Goal: Task Accomplishment & Management: Manage account settings

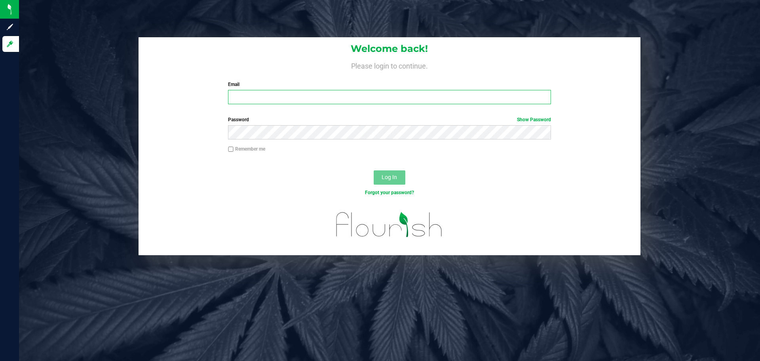
click at [287, 92] on input "Email" at bounding box center [389, 97] width 323 height 14
type input "[PERSON_NAME][EMAIL_ADDRESS][DOMAIN_NAME]"
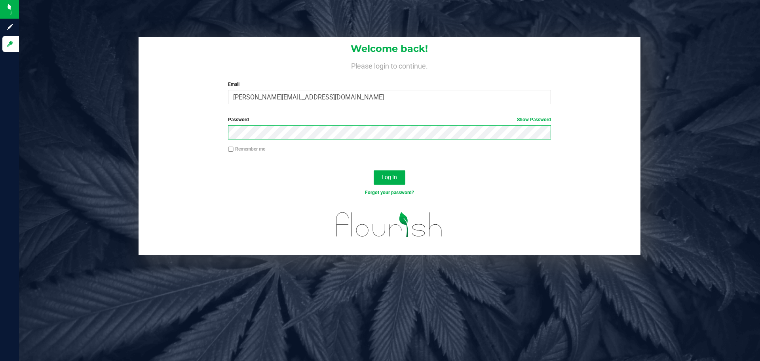
click at [374, 170] on button "Log In" at bounding box center [390, 177] width 32 height 14
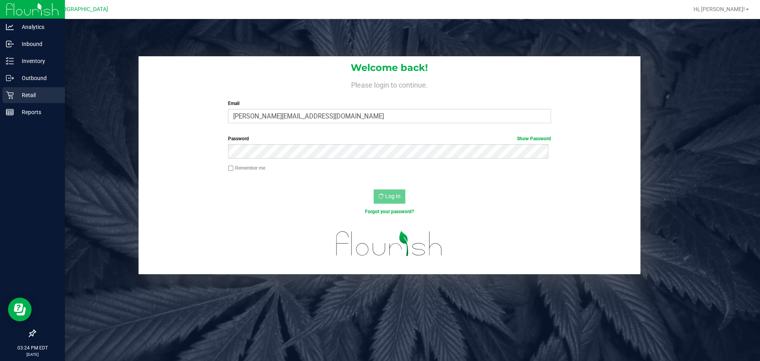
click at [30, 100] on div "Retail" at bounding box center [33, 95] width 63 height 16
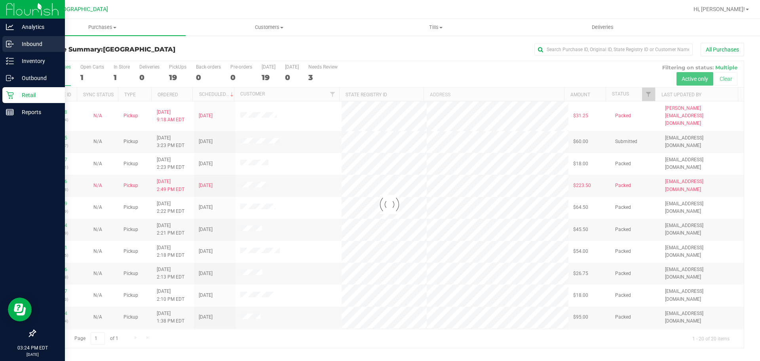
click at [38, 48] on p "Inbound" at bounding box center [38, 44] width 48 height 10
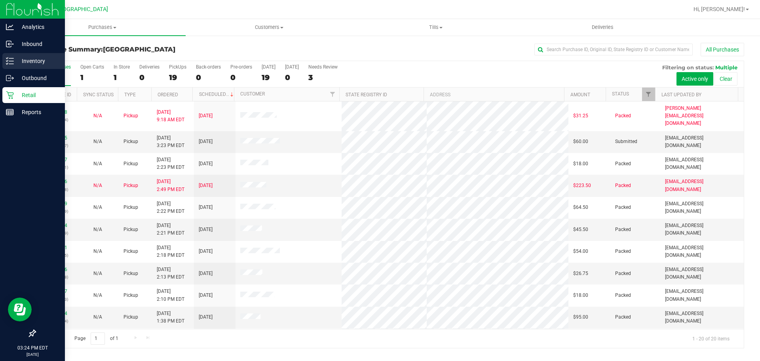
click at [40, 55] on div "Inventory" at bounding box center [33, 61] width 63 height 16
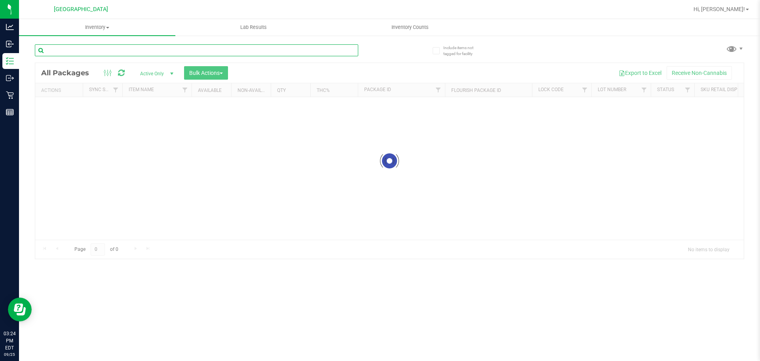
click at [82, 55] on input "text" at bounding box center [196, 50] width 323 height 12
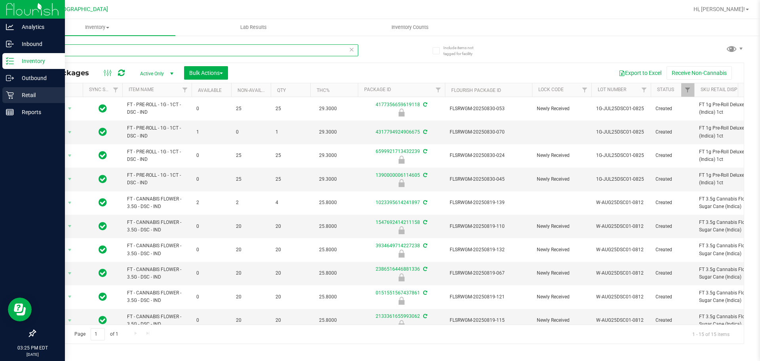
type input "dsc"
click at [15, 100] on div "Retail" at bounding box center [33, 95] width 63 height 16
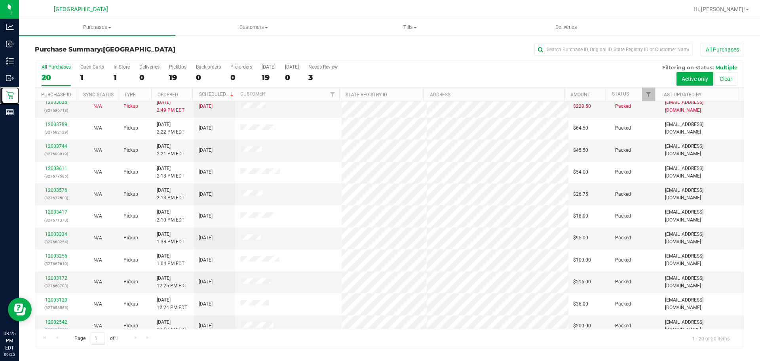
scroll to position [211, 0]
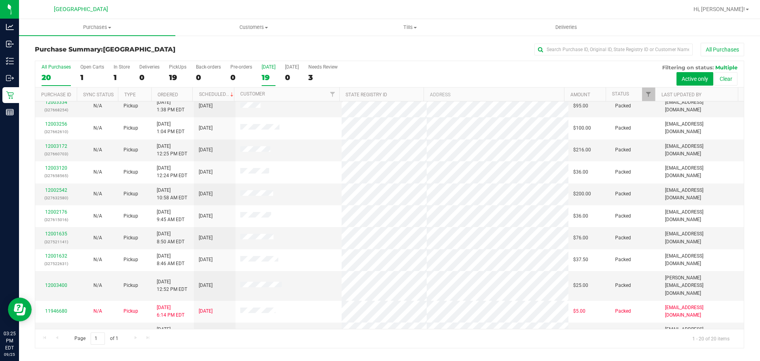
click at [268, 74] on div "19" at bounding box center [269, 77] width 14 height 9
click at [0, 0] on input "[DATE] 19" at bounding box center [0, 0] width 0 height 0
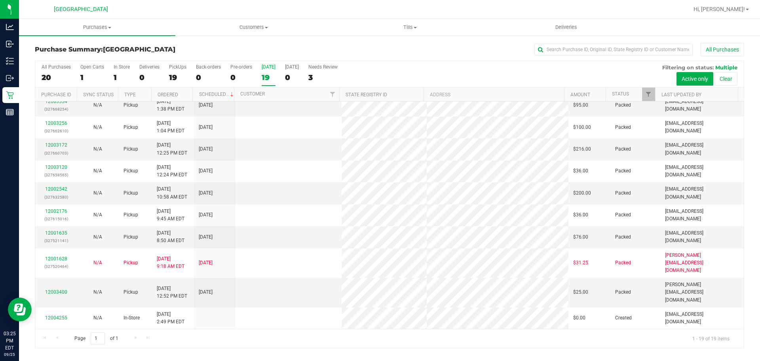
scroll to position [0, 0]
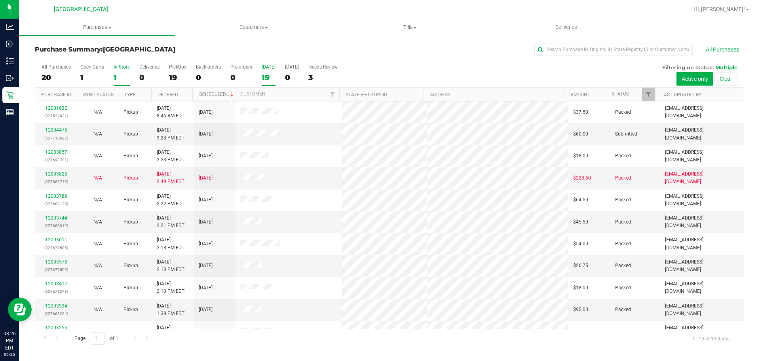
click at [125, 84] on label "In Store 1" at bounding box center [122, 75] width 16 height 22
click at [0, 0] on input "In Store 1" at bounding box center [0, 0] width 0 height 0
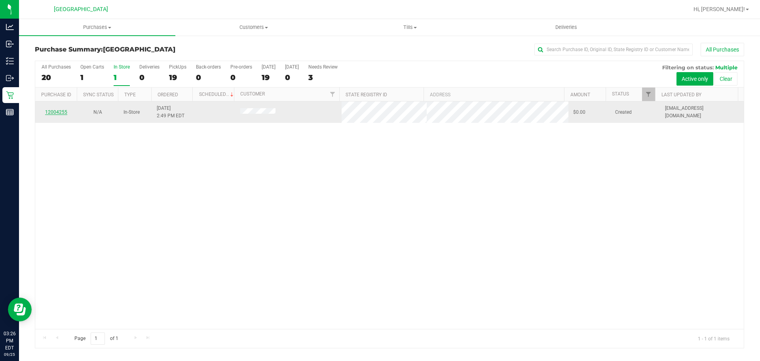
click at [59, 113] on link "12004255" at bounding box center [56, 112] width 22 height 6
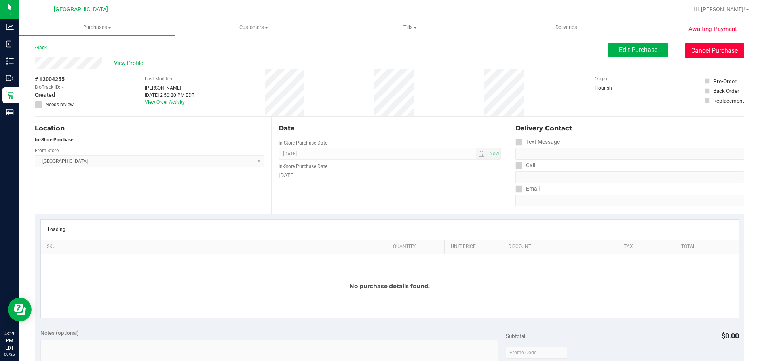
click at [694, 51] on button "Cancel Purchase" at bounding box center [714, 50] width 59 height 15
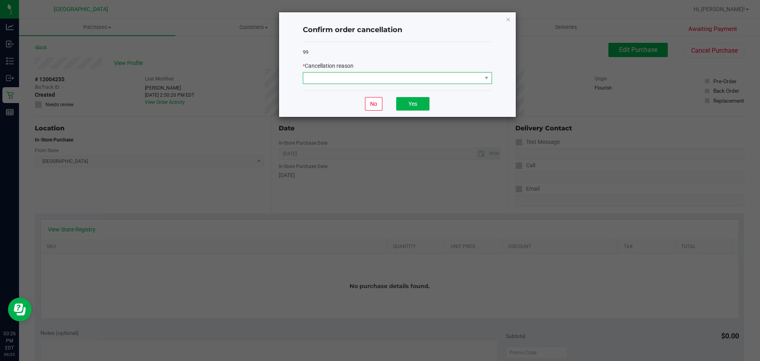
click at [338, 78] on span at bounding box center [392, 77] width 179 height 11
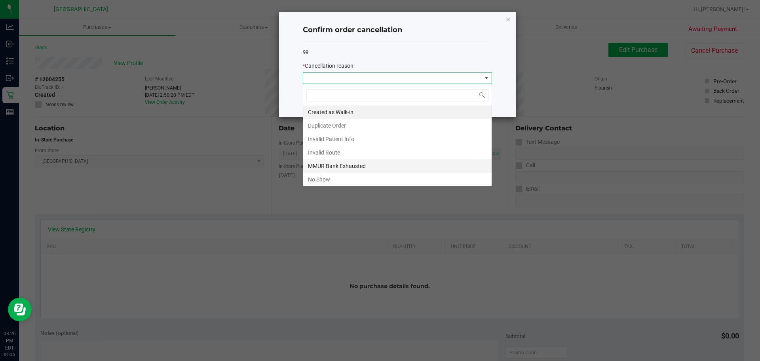
scroll to position [12, 189]
click at [347, 160] on li "MMUR Bank Exhausted" at bounding box center [397, 165] width 188 height 13
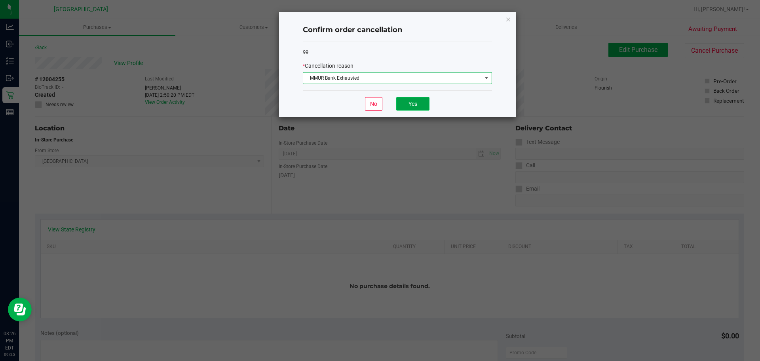
click at [399, 101] on button "Yes" at bounding box center [412, 103] width 33 height 13
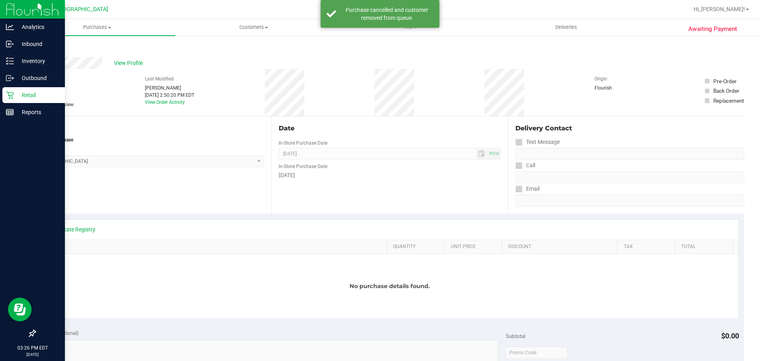
click at [17, 95] on p "Retail" at bounding box center [38, 95] width 48 height 10
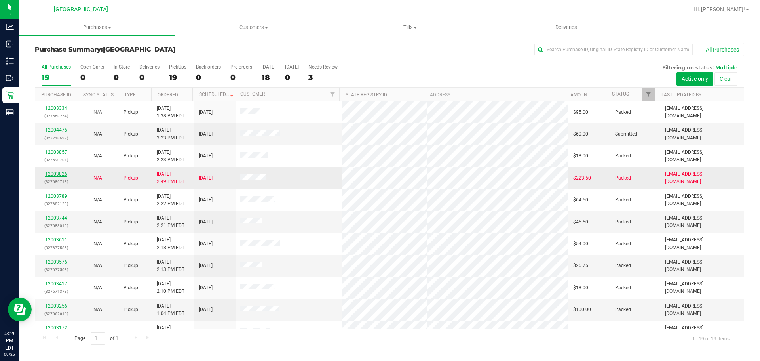
click at [61, 174] on link "12003826" at bounding box center [56, 174] width 22 height 6
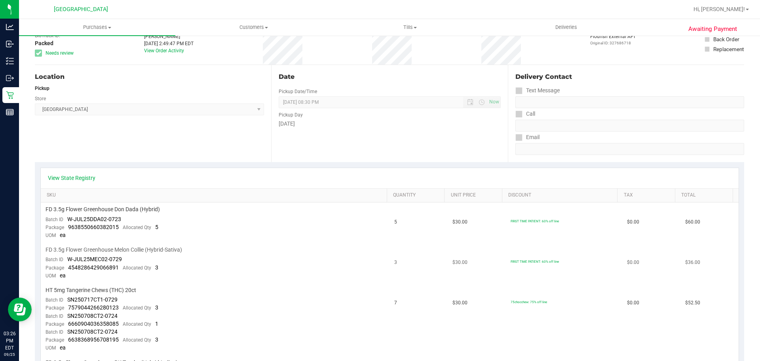
scroll to position [119, 0]
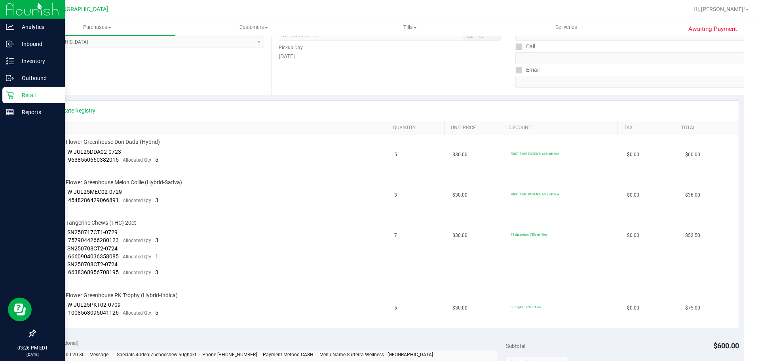
click at [11, 99] on div "Retail" at bounding box center [33, 95] width 63 height 16
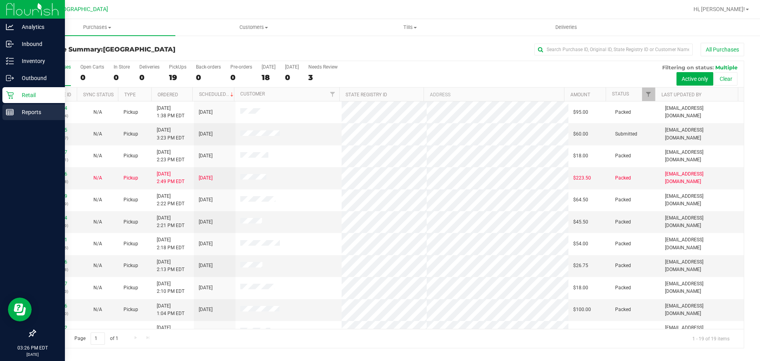
click at [20, 119] on div "Reports" at bounding box center [33, 112] width 63 height 16
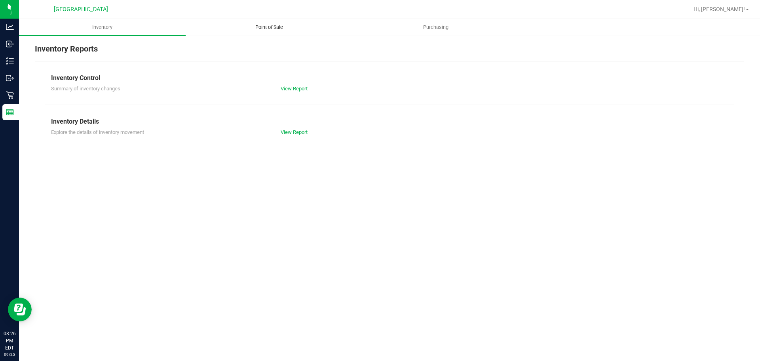
click at [268, 32] on uib-tab-heading "Point of Sale" at bounding box center [269, 27] width 166 height 16
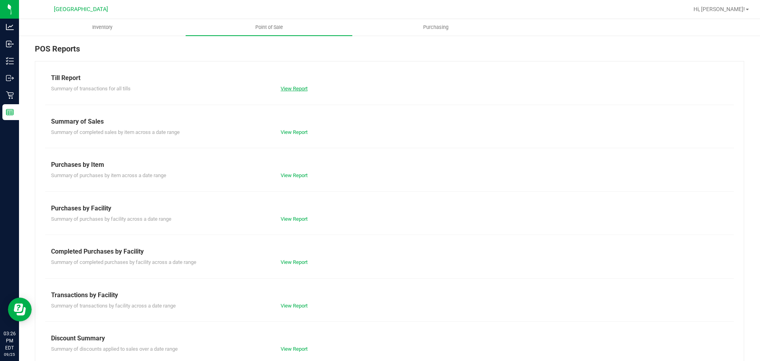
click at [297, 90] on link "View Report" at bounding box center [294, 89] width 27 height 6
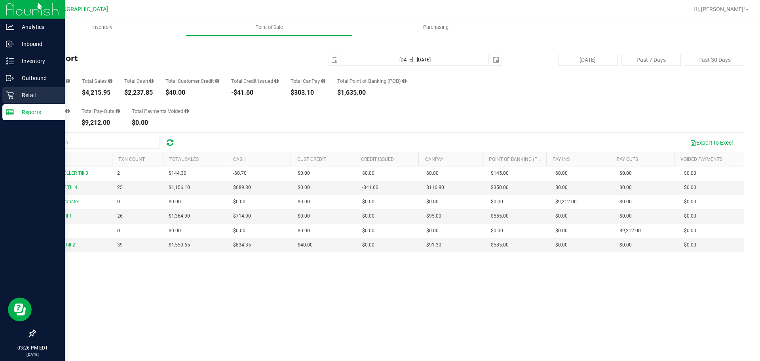
click at [16, 96] on p "Retail" at bounding box center [38, 95] width 48 height 10
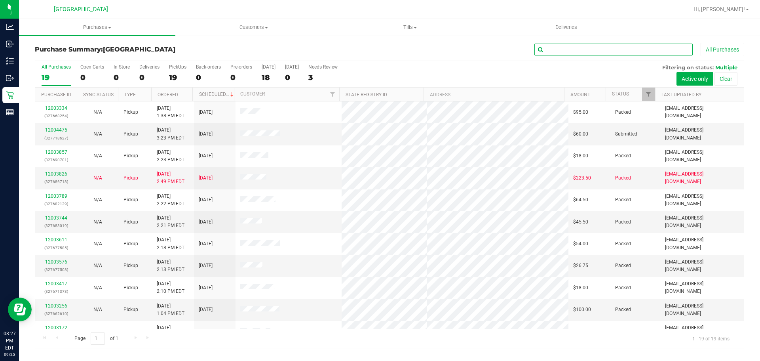
click at [600, 55] on input "text" at bounding box center [613, 50] width 158 height 12
type input "sea"
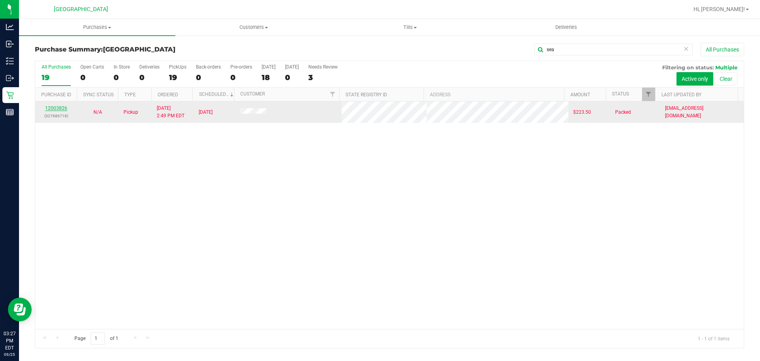
click at [53, 107] on link "12003826" at bounding box center [56, 108] width 22 height 6
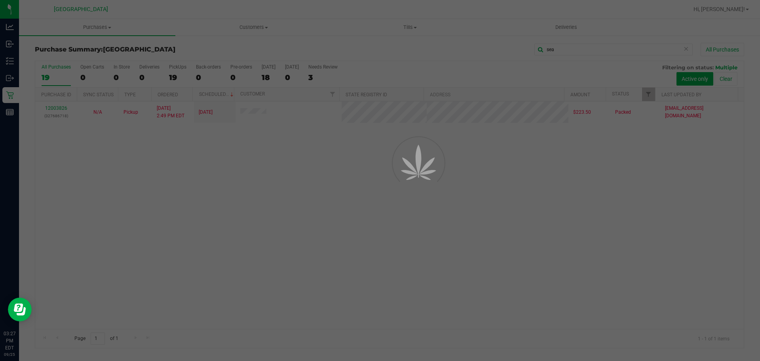
click at [361, 237] on div at bounding box center [380, 180] width 760 height 361
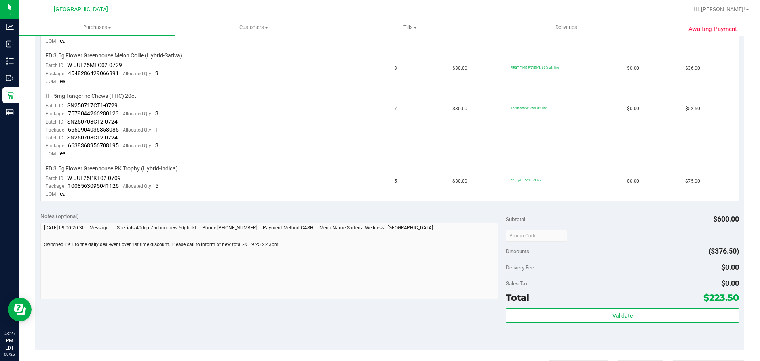
scroll to position [277, 0]
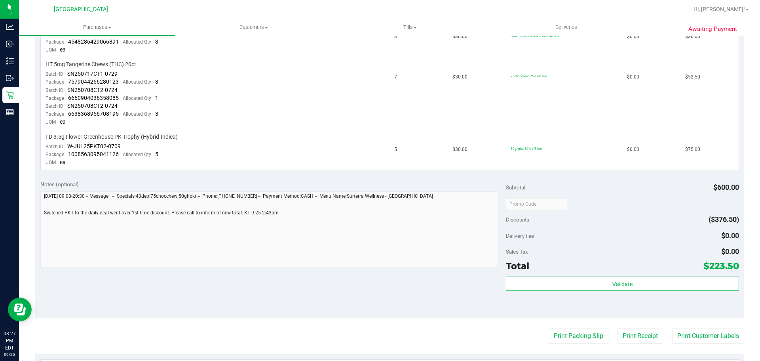
click at [613, 233] on div "Delivery Fee $0.00" at bounding box center [622, 235] width 233 height 14
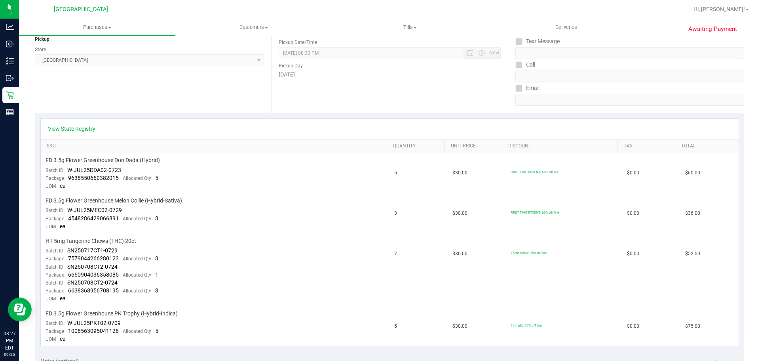
scroll to position [0, 0]
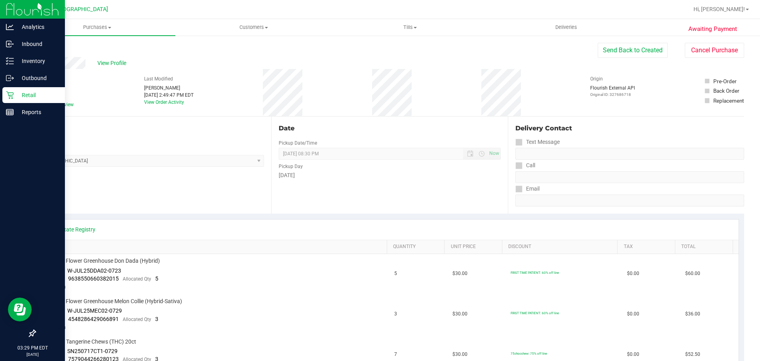
click at [11, 91] on icon at bounding box center [10, 95] width 8 height 8
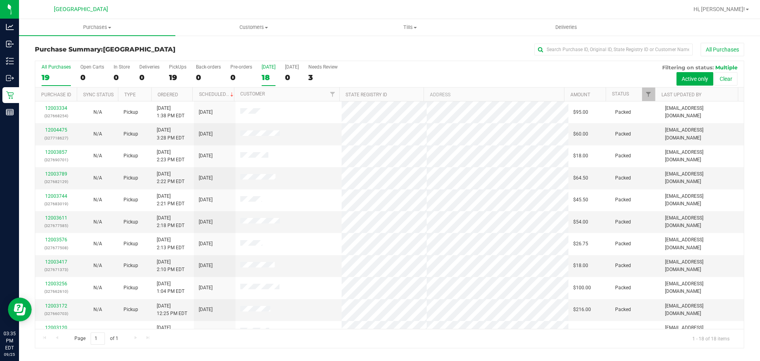
click at [266, 67] on div "Today" at bounding box center [269, 67] width 14 height 6
click at [0, 0] on input "Today 18" at bounding box center [0, 0] width 0 height 0
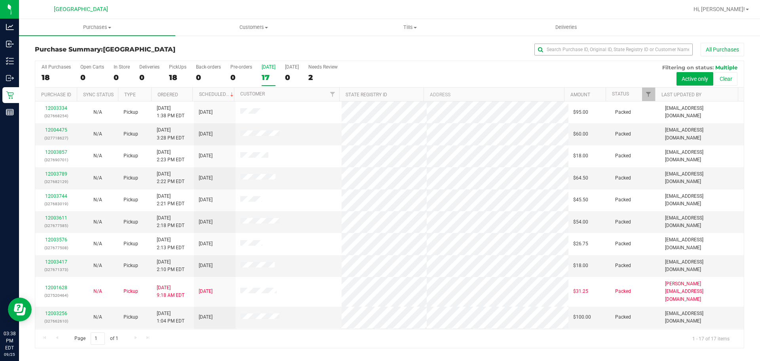
drag, startPoint x: 609, startPoint y: 59, endPoint x: 607, endPoint y: 49, distance: 10.5
click at [609, 59] on div "Purchase Summary: Lakeland WC All Purchases" at bounding box center [389, 51] width 709 height 17
click at [607, 48] on input "text" at bounding box center [613, 50] width 158 height 12
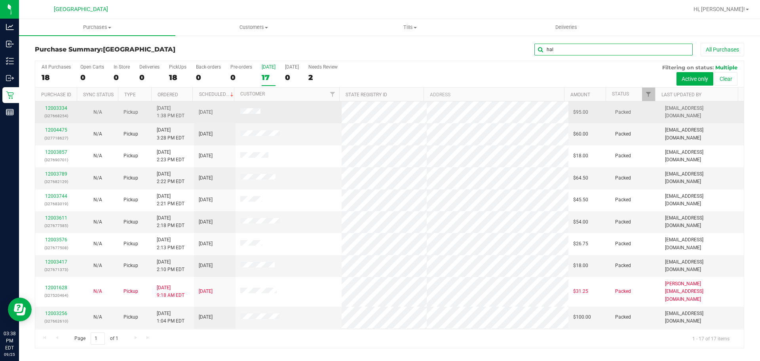
type input "hal"
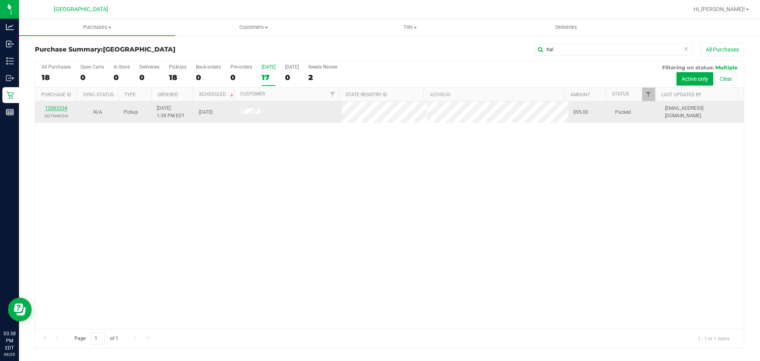
click at [51, 110] on link "12003334" at bounding box center [56, 108] width 22 height 6
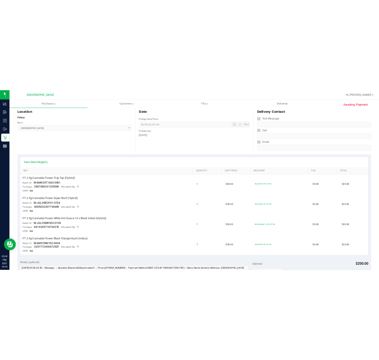
scroll to position [84, 0]
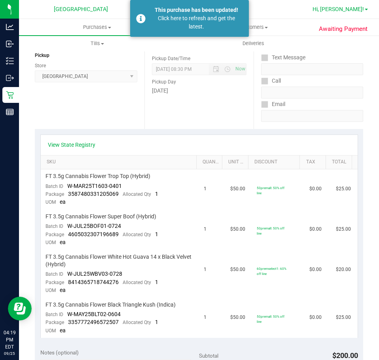
click at [343, 8] on span "Hi, [PERSON_NAME]!" at bounding box center [338, 9] width 51 height 6
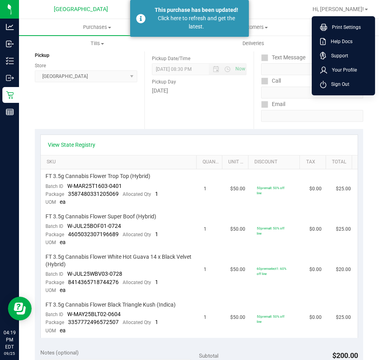
click at [336, 84] on span "Sign Out" at bounding box center [338, 84] width 23 height 8
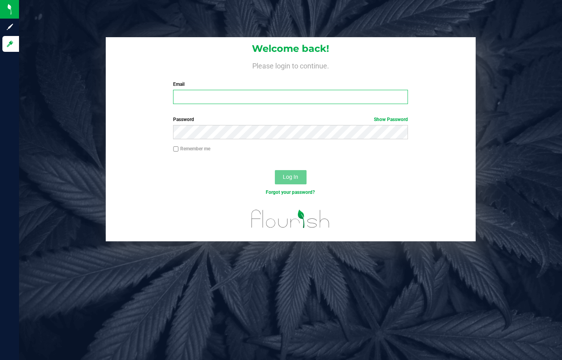
click at [301, 101] on input "Email" at bounding box center [290, 97] width 235 height 14
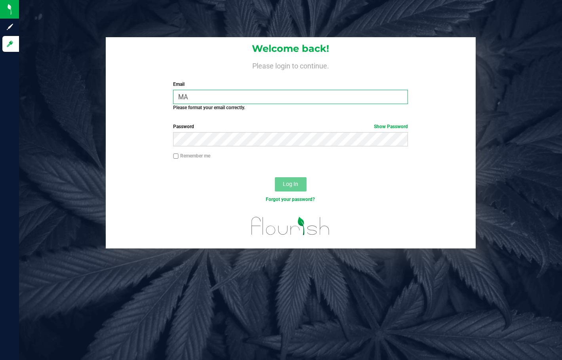
type input "M"
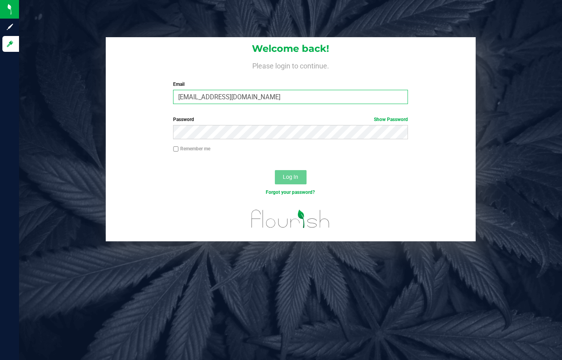
type input "MAANDERSON@LIVEPARALLEL.COM"
click at [275, 170] on button "Log In" at bounding box center [291, 177] width 32 height 14
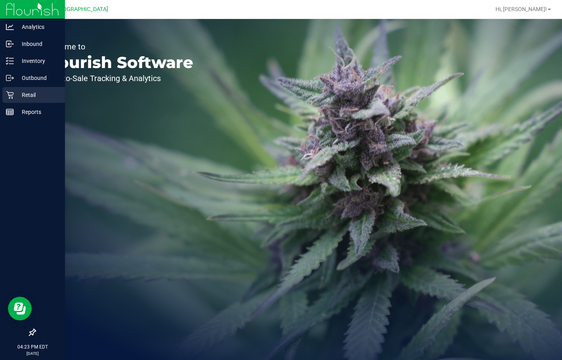
click at [9, 93] on icon at bounding box center [10, 95] width 8 height 8
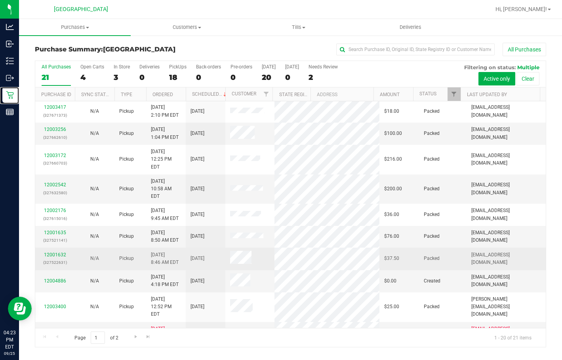
scroll to position [211, 0]
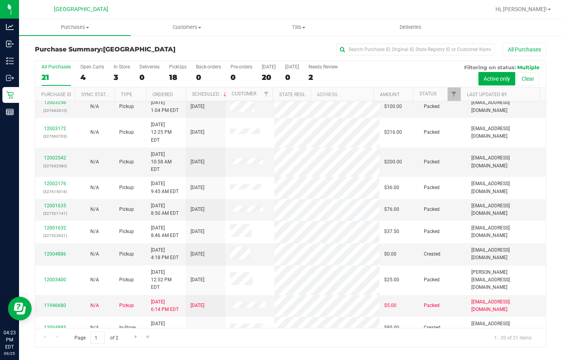
click at [128, 332] on div "Page 1 of 2 1 - 20 of 21 items" at bounding box center [290, 337] width 510 height 19
click at [135, 335] on span "Go to the next page" at bounding box center [136, 337] width 6 height 6
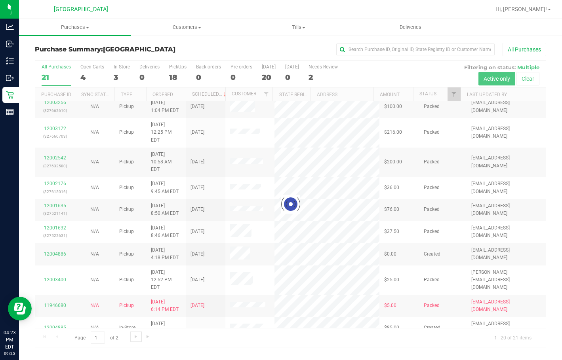
scroll to position [0, 0]
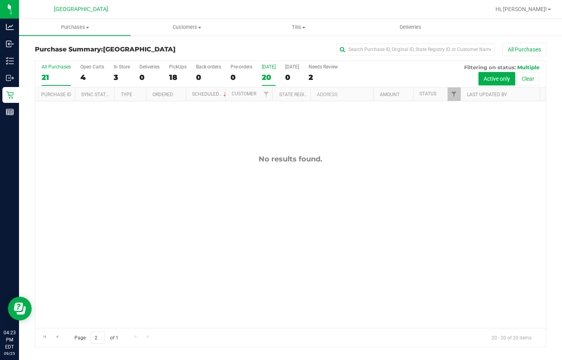
click at [264, 68] on div "Today" at bounding box center [269, 67] width 14 height 6
click at [0, 0] on input "Today 20" at bounding box center [0, 0] width 0 height 0
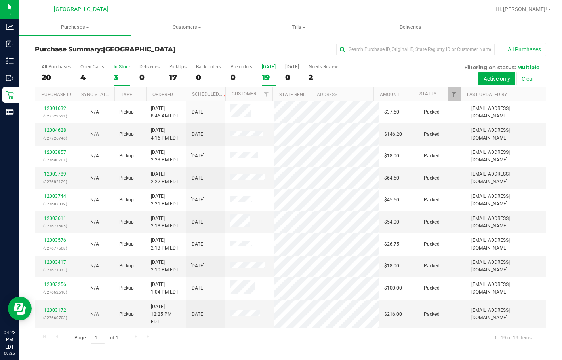
click at [120, 75] on div "3" at bounding box center [122, 77] width 16 height 9
click at [0, 0] on input "In Store 3" at bounding box center [0, 0] width 0 height 0
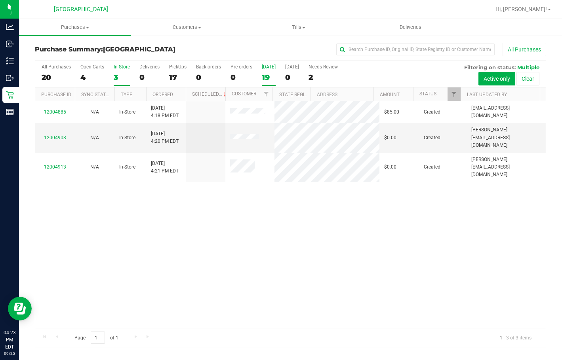
click at [266, 73] on div "19" at bounding box center [269, 77] width 14 height 9
click at [0, 0] on input "Today 19" at bounding box center [0, 0] width 0 height 0
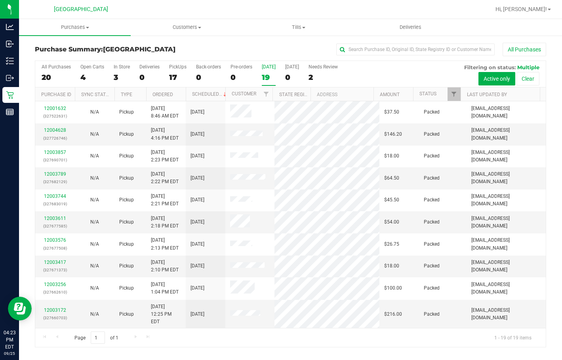
click at [273, 74] on div "19" at bounding box center [269, 77] width 14 height 9
click at [0, 0] on input "Today 19" at bounding box center [0, 0] width 0 height 0
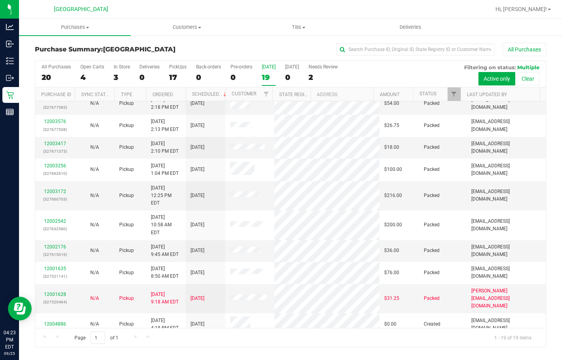
scroll to position [190, 0]
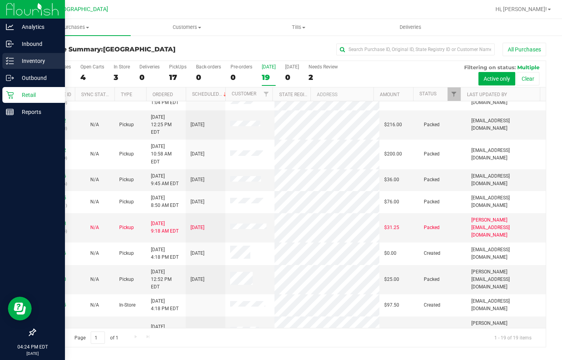
click at [39, 59] on p "Inventory" at bounding box center [38, 61] width 48 height 10
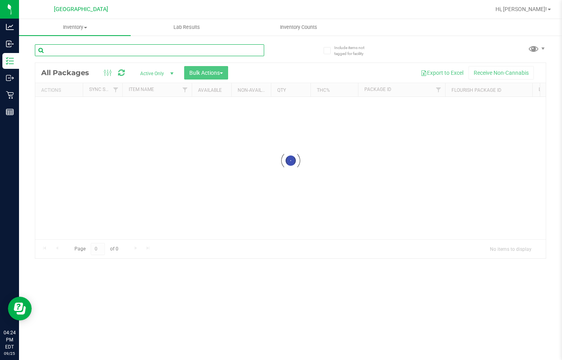
click at [70, 50] on input "text" at bounding box center [149, 50] width 229 height 12
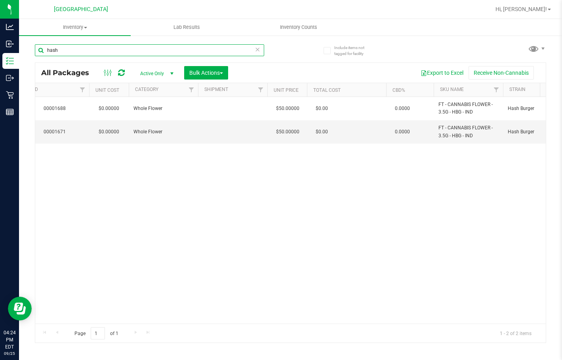
scroll to position [0, 468]
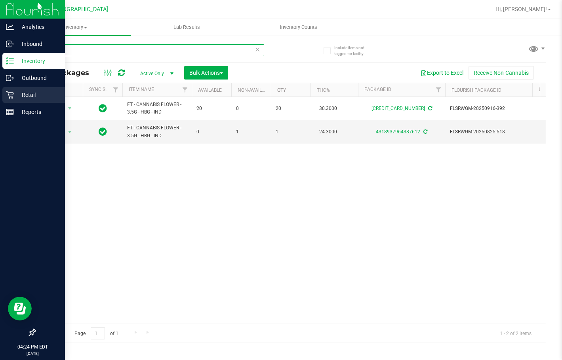
type input "hash"
click at [16, 95] on p "Retail" at bounding box center [38, 95] width 48 height 10
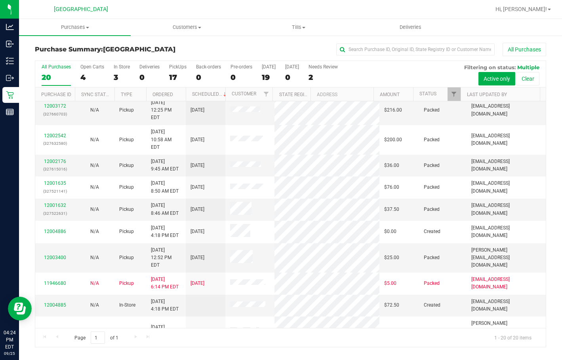
click at [108, 79] on div "All Purchases 20 Open Carts 4 In Store 3 Deliveries 0 PickUps 17 Back-orders 0 …" at bounding box center [290, 74] width 510 height 27
click at [117, 79] on div "3" at bounding box center [122, 77] width 16 height 9
click at [0, 0] on input "In Store 3" at bounding box center [0, 0] width 0 height 0
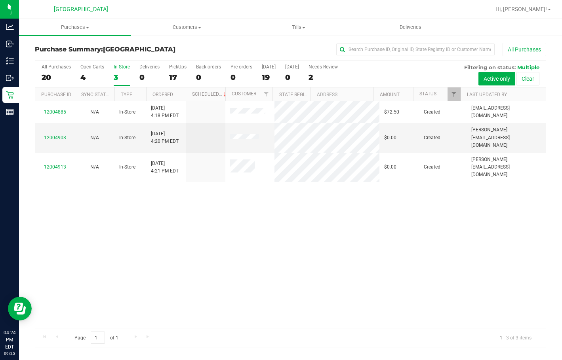
click at [119, 76] on div "3" at bounding box center [122, 77] width 16 height 9
click at [0, 0] on input "In Store 3" at bounding box center [0, 0] width 0 height 0
click at [120, 75] on div "3" at bounding box center [122, 77] width 16 height 9
click at [0, 0] on input "In Store 3" at bounding box center [0, 0] width 0 height 0
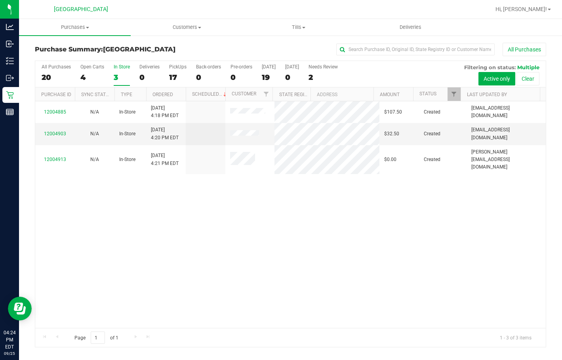
click at [120, 75] on div "3" at bounding box center [122, 77] width 16 height 9
click at [0, 0] on input "In Store 3" at bounding box center [0, 0] width 0 height 0
click at [63, 131] on link "12004903" at bounding box center [55, 134] width 22 height 6
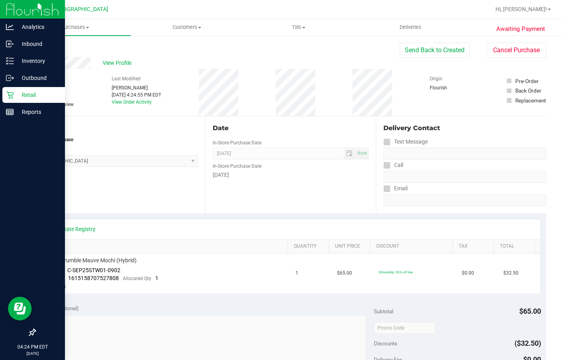
click at [34, 90] on div "Retail" at bounding box center [33, 95] width 63 height 16
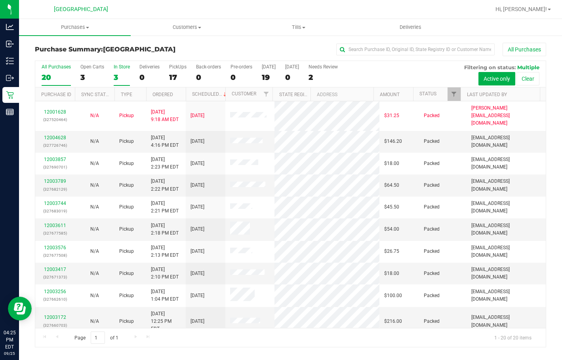
click at [118, 77] on div "3" at bounding box center [122, 77] width 16 height 9
click at [0, 0] on input "In Store 3" at bounding box center [0, 0] width 0 height 0
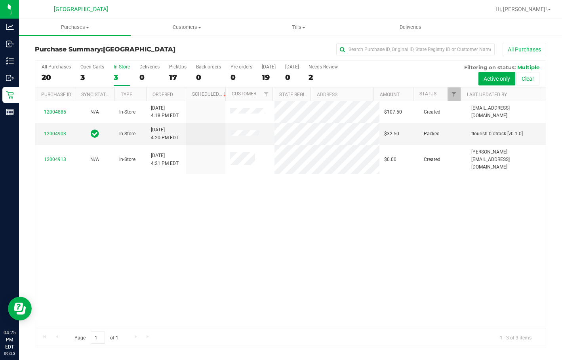
click at [120, 77] on div "3" at bounding box center [122, 77] width 16 height 9
click at [0, 0] on input "In Store 3" at bounding box center [0, 0] width 0 height 0
click at [118, 78] on div "3" at bounding box center [122, 77] width 16 height 9
click at [0, 0] on input "In Store 3" at bounding box center [0, 0] width 0 height 0
click at [262, 77] on div "19" at bounding box center [269, 77] width 14 height 9
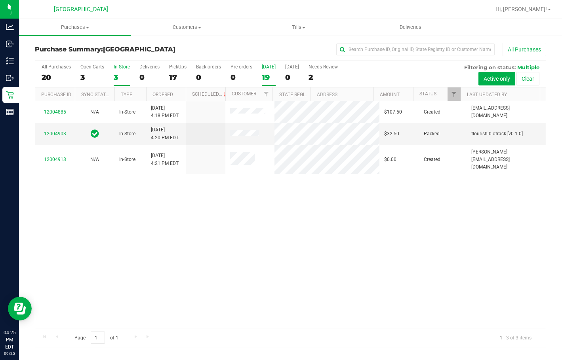
click at [0, 0] on input "Today 19" at bounding box center [0, 0] width 0 height 0
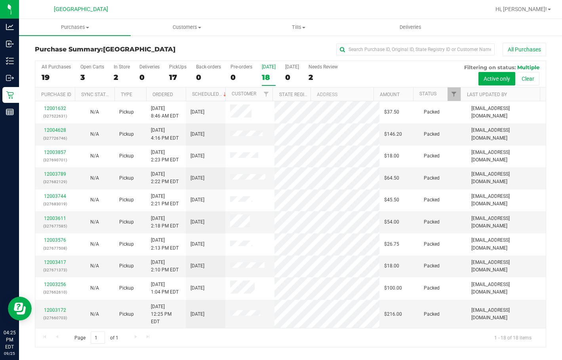
click at [272, 67] on div "Today" at bounding box center [269, 67] width 14 height 6
click at [0, 0] on input "Today 18" at bounding box center [0, 0] width 0 height 0
click at [121, 78] on div "2" at bounding box center [122, 77] width 16 height 9
click at [0, 0] on input "In Store 2" at bounding box center [0, 0] width 0 height 0
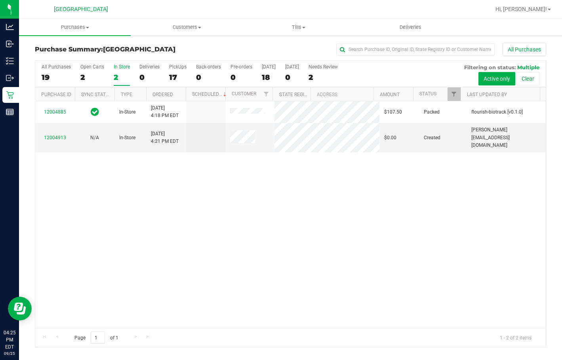
click at [122, 70] on label "In Store 2" at bounding box center [122, 75] width 16 height 22
click at [0, 0] on input "In Store 2" at bounding box center [0, 0] width 0 height 0
click at [271, 78] on div "18" at bounding box center [269, 77] width 14 height 9
click at [0, 0] on input "Today 18" at bounding box center [0, 0] width 0 height 0
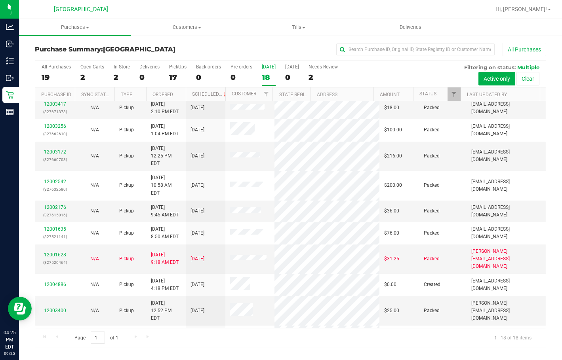
scroll to position [167, 0]
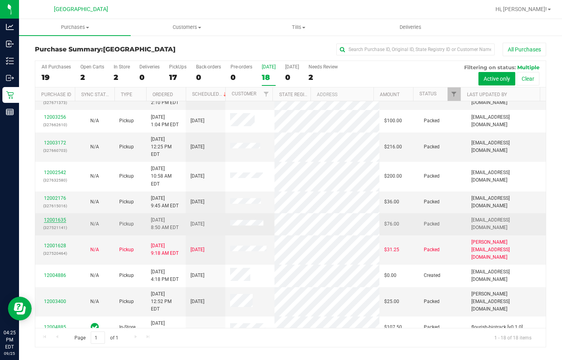
click at [60, 217] on link "12001635" at bounding box center [55, 220] width 22 height 6
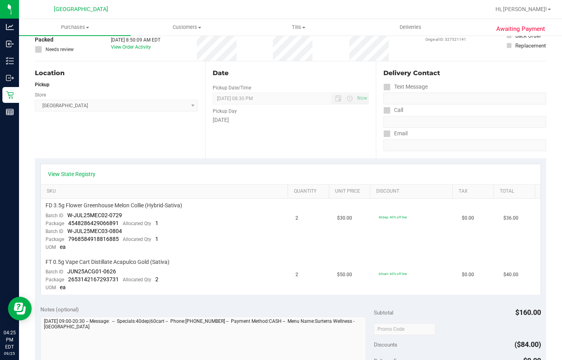
scroll to position [79, 0]
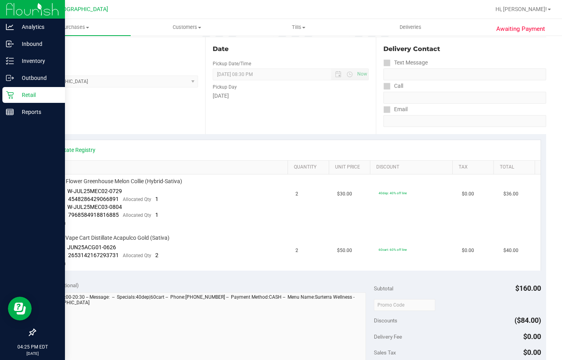
click at [25, 103] on div "Retail" at bounding box center [33, 95] width 63 height 16
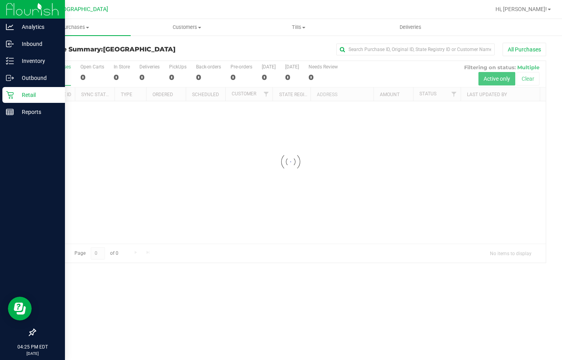
click at [26, 98] on p "Retail" at bounding box center [38, 95] width 48 height 10
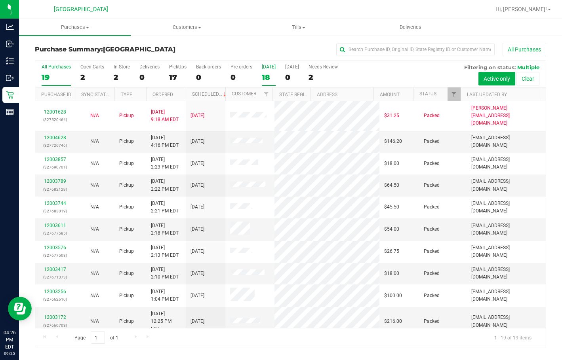
click at [271, 73] on div "18" at bounding box center [269, 77] width 14 height 9
click at [0, 0] on input "Today 18" at bounding box center [0, 0] width 0 height 0
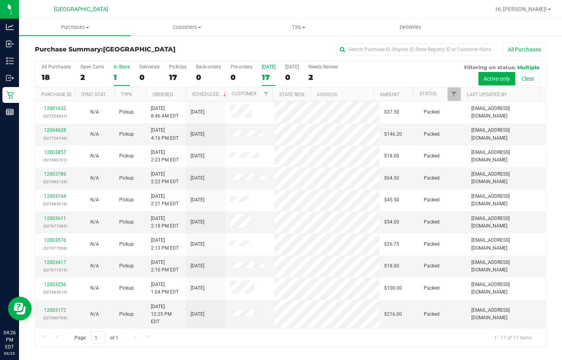
click at [116, 77] on div "1" at bounding box center [122, 77] width 16 height 9
click at [0, 0] on input "In Store 1" at bounding box center [0, 0] width 0 height 0
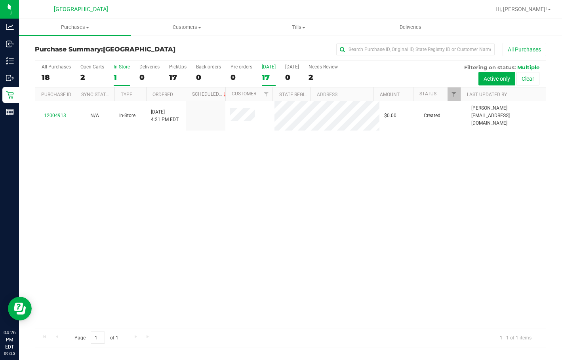
click at [264, 75] on div "17" at bounding box center [269, 77] width 14 height 9
click at [0, 0] on input "Today 17" at bounding box center [0, 0] width 0 height 0
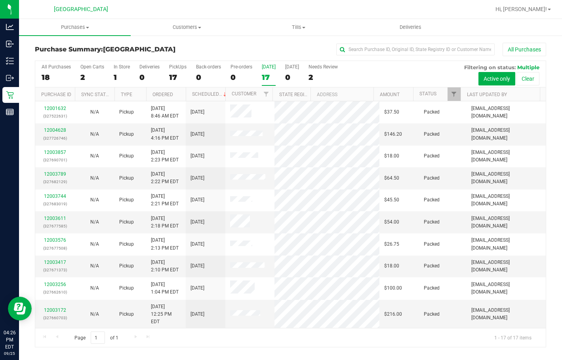
click at [268, 76] on div "17" at bounding box center [269, 77] width 14 height 9
click at [0, 0] on input "Today 17" at bounding box center [0, 0] width 0 height 0
click at [273, 81] on div "17" at bounding box center [269, 77] width 14 height 9
click at [0, 0] on input "Today 17" at bounding box center [0, 0] width 0 height 0
click at [262, 82] on label "Today 17" at bounding box center [269, 75] width 14 height 22
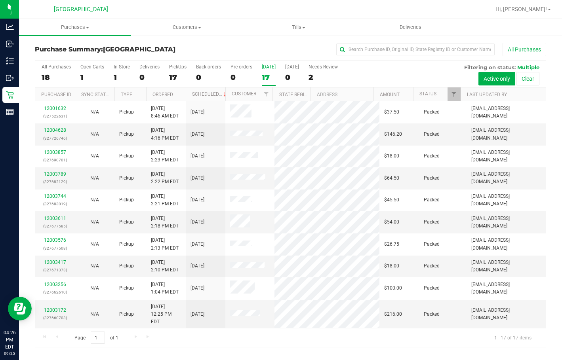
click at [0, 0] on input "Today 17" at bounding box center [0, 0] width 0 height 0
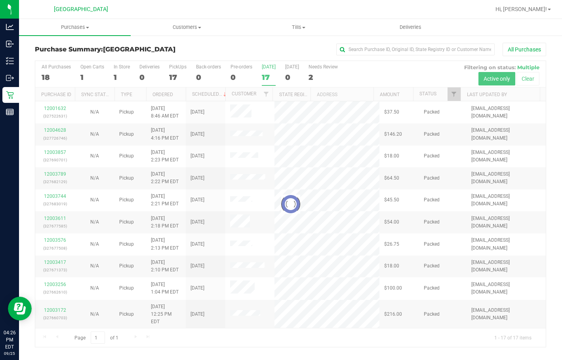
click at [264, 79] on div "Loading... All Purchases 18 Open Carts 1 In Store 1 Deliveries 0 PickUps 17 Bac…" at bounding box center [290, 204] width 511 height 287
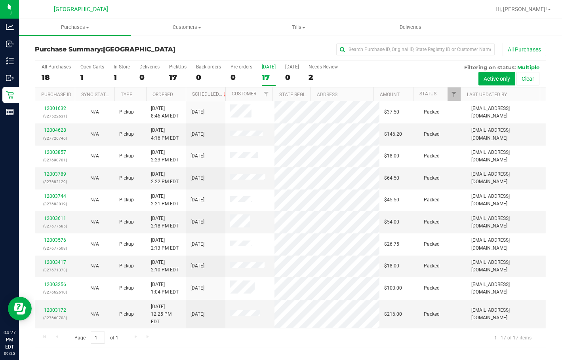
click at [271, 76] on div "17" at bounding box center [269, 77] width 14 height 9
click at [0, 0] on input "Today 17" at bounding box center [0, 0] width 0 height 0
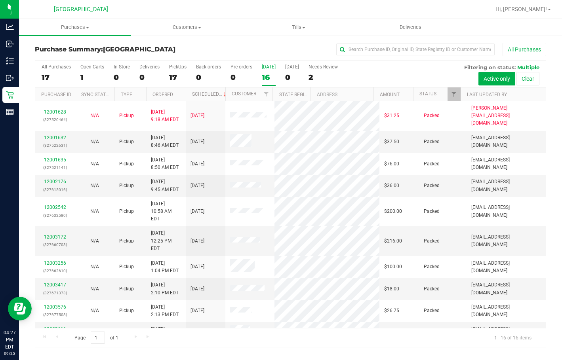
click at [274, 77] on div "16" at bounding box center [269, 77] width 14 height 9
click at [0, 0] on input "Today 16" at bounding box center [0, 0] width 0 height 0
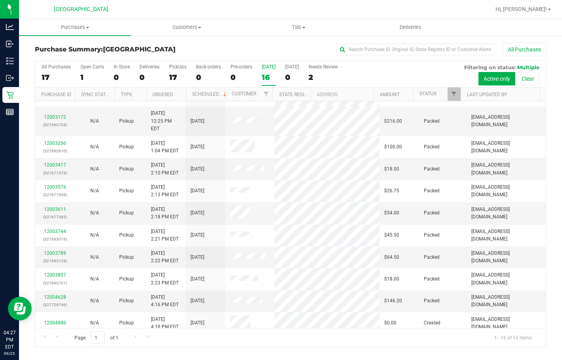
scroll to position [124, 0]
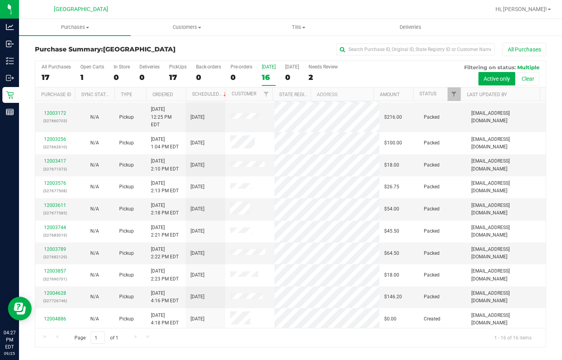
click at [271, 76] on div "16" at bounding box center [269, 77] width 14 height 9
click at [0, 0] on input "Today 16" at bounding box center [0, 0] width 0 height 0
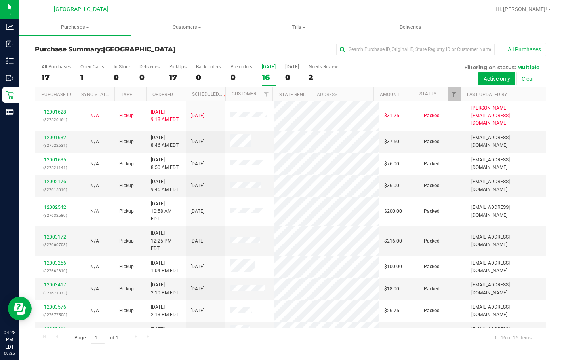
click at [271, 76] on div "16" at bounding box center [269, 77] width 14 height 9
click at [0, 0] on input "Today 16" at bounding box center [0, 0] width 0 height 0
click at [537, 12] on span "Hi, [PERSON_NAME]!" at bounding box center [520, 9] width 51 height 6
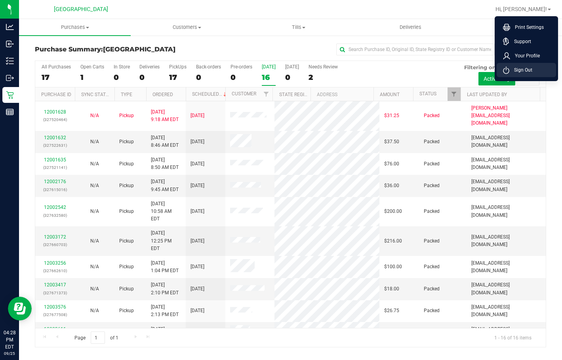
click at [535, 74] on li "Sign Out" at bounding box center [525, 70] width 59 height 14
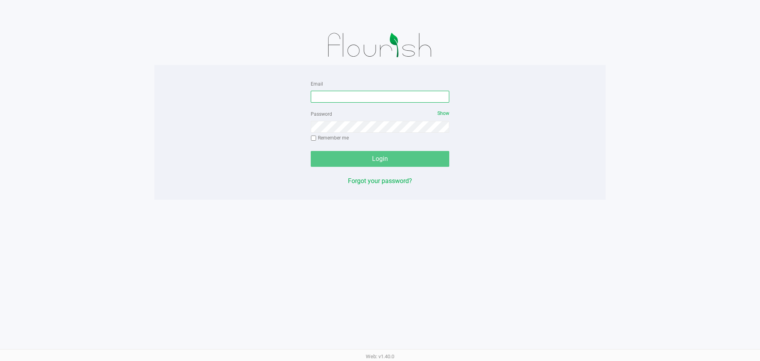
click at [379, 97] on input "Email" at bounding box center [380, 97] width 139 height 12
type input "[EMAIL_ADDRESS][DOMAIN_NAME]"
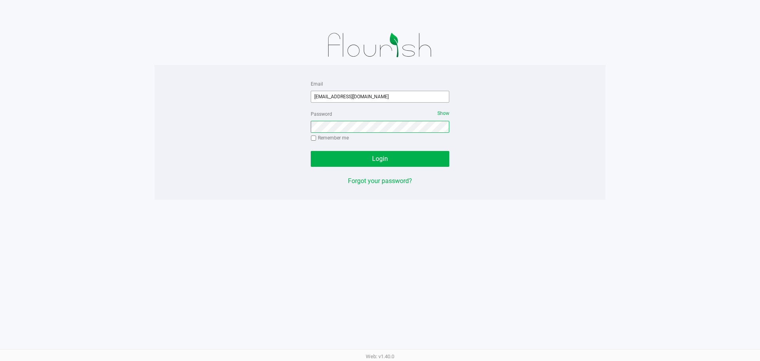
click at [311, 151] on button "Login" at bounding box center [380, 159] width 139 height 16
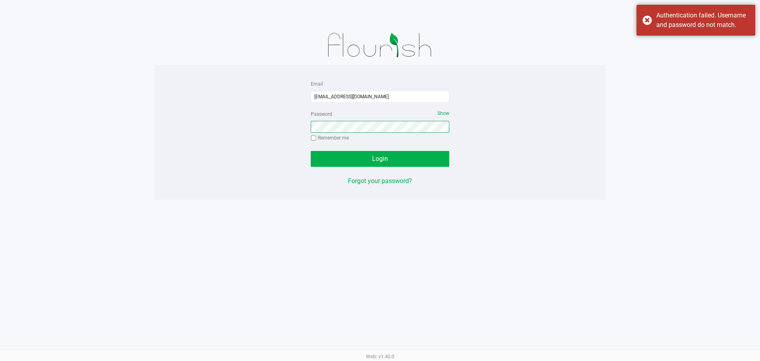
click at [311, 151] on button "Login" at bounding box center [380, 159] width 139 height 16
